Goal: Information Seeking & Learning: Learn about a topic

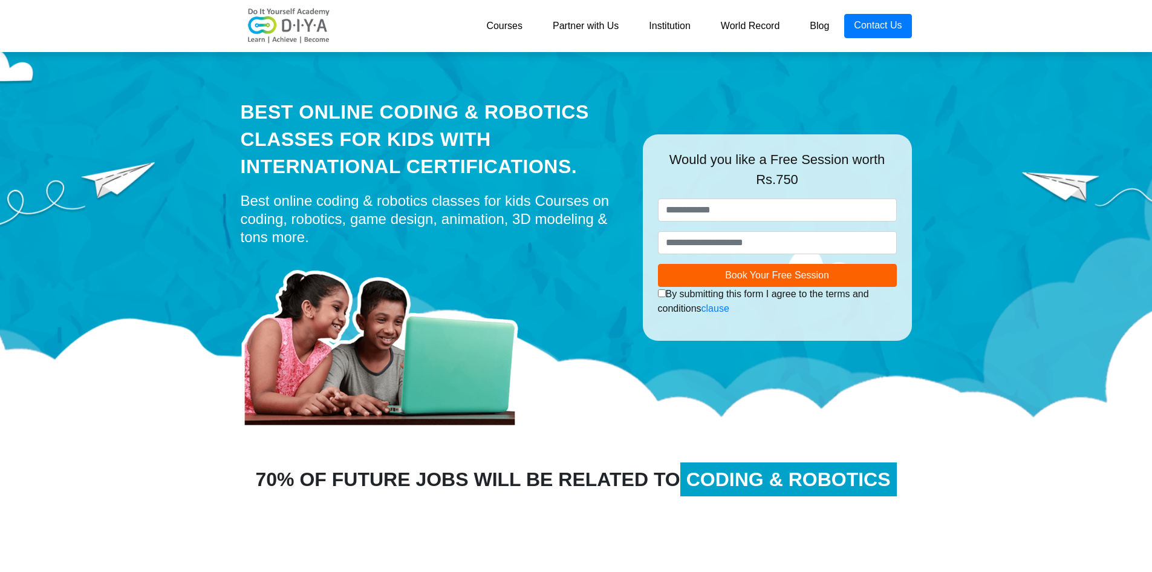
click at [814, 25] on link "Blog" at bounding box center [820, 26] width 50 height 24
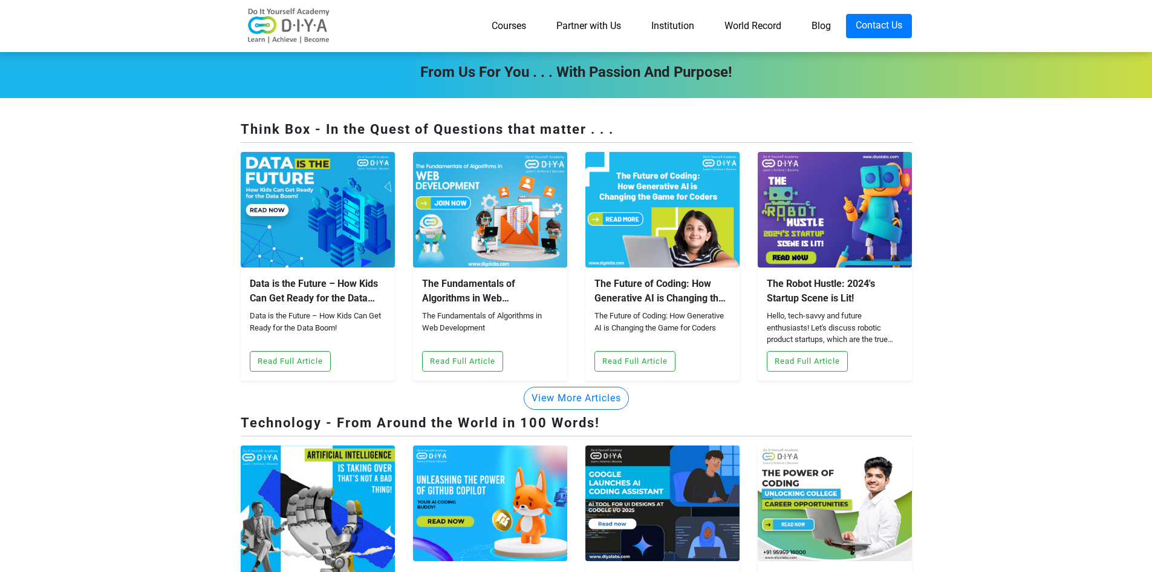
drag, startPoint x: 502, startPoint y: 322, endPoint x: 342, endPoint y: 324, distance: 159.1
click at [342, 413] on div "Technology - From Around the World in 100 Words!" at bounding box center [577, 425] width 672 height 24
click at [200, 193] on section "From Us For You . . . with Passion and Purpose! Think Box - In the Quest of Que…" at bounding box center [576, 542] width 1152 height 992
